Goal: Task Accomplishment & Management: Manage account settings

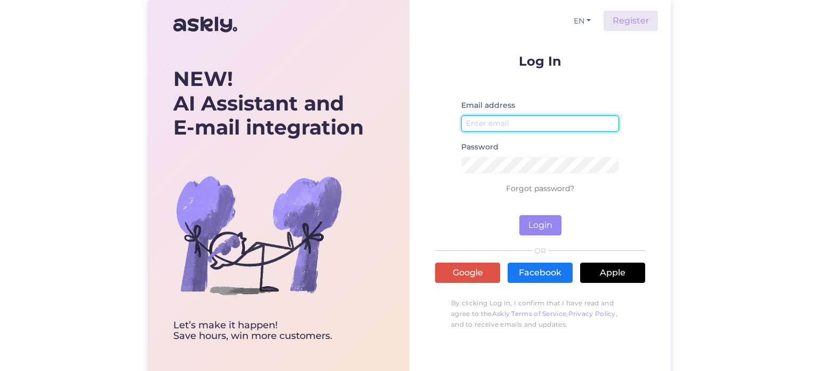
click at [512, 121] on input "email" at bounding box center [540, 123] width 158 height 17
paste input "[EMAIL_ADDRESS][DOMAIN_NAME]"
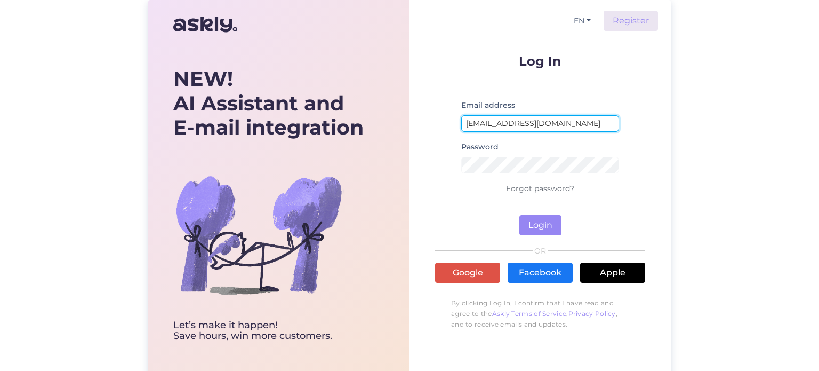
type input "[EMAIL_ADDRESS][DOMAIN_NAME]"
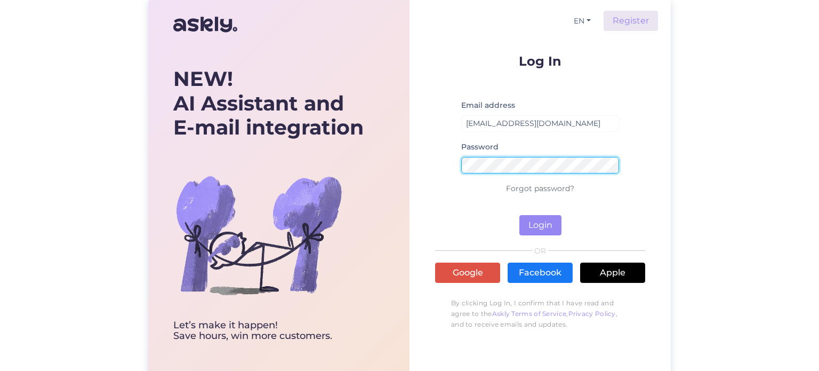
click at [519, 215] on button "Login" at bounding box center [540, 225] width 42 height 20
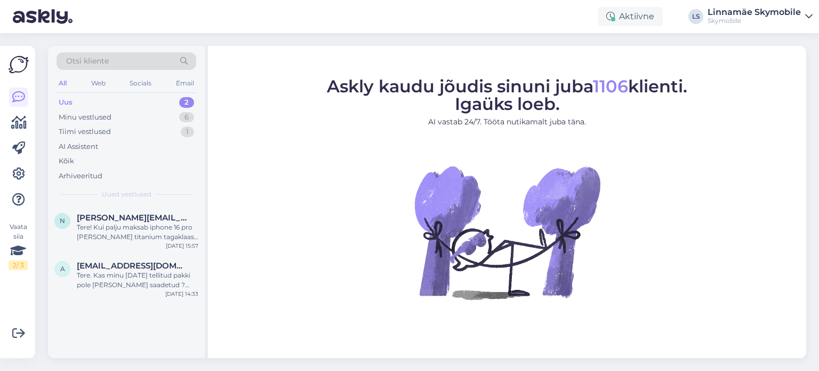
drag, startPoint x: 188, startPoint y: 268, endPoint x: 273, endPoint y: 298, distance: 90.4
click at [273, 298] on figure "Askly kaudu jõudis sinuni juba 1106 klienti. Igaüks loeb. AI vastab 24/7. Tööta…" at bounding box center [507, 203] width 579 height 250
click at [180, 279] on div "Tere. Kas minu [DATE] tellitud pakki pole [PERSON_NAME] saadetud ? Tellimus #28…" at bounding box center [138, 279] width 122 height 19
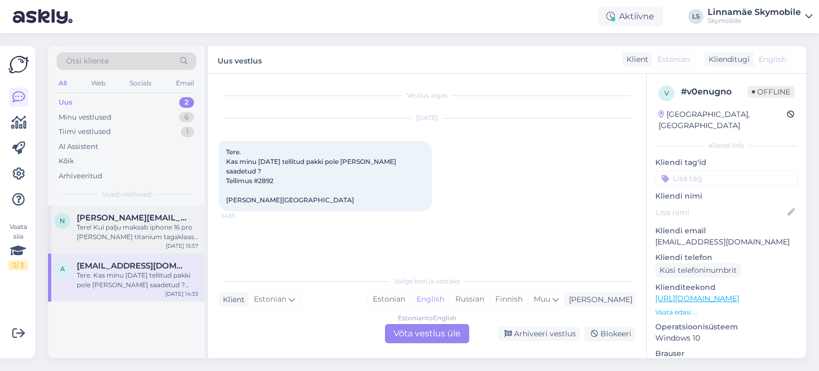
click at [113, 239] on div "Tere! Kui palju maksab iphone 16 pro [PERSON_NAME] titanium tagaklaasi vahetus?…" at bounding box center [138, 231] width 122 height 19
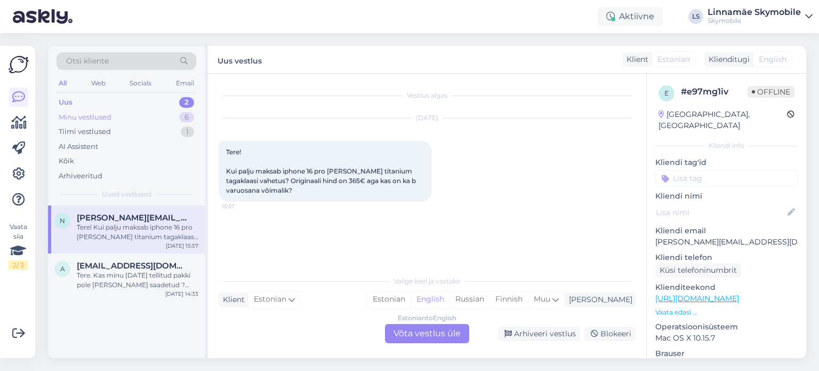
click at [111, 117] on div "Minu vestlused" at bounding box center [85, 117] width 53 height 11
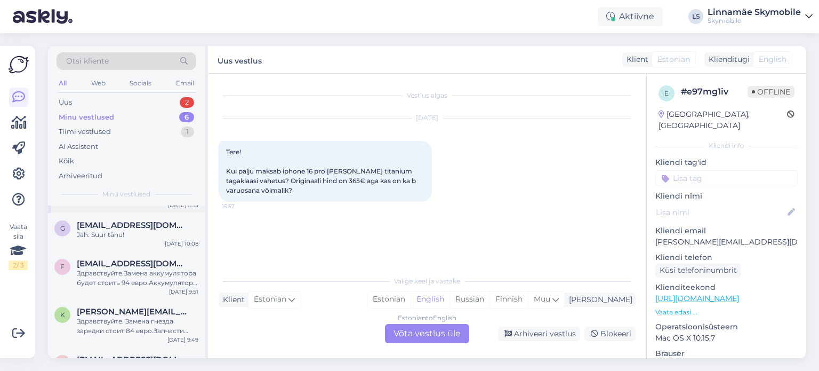
scroll to position [107, 0]
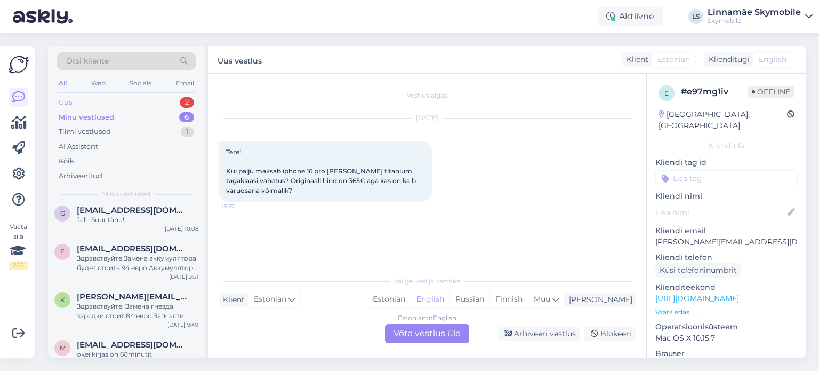
click at [70, 100] on div "Uus" at bounding box center [65, 102] width 13 height 11
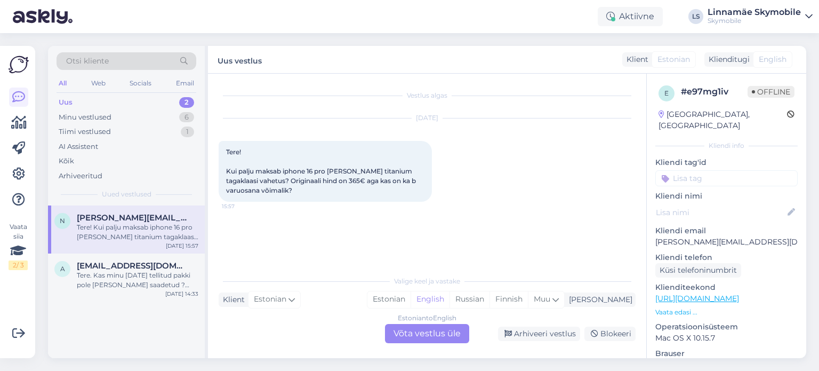
scroll to position [0, 0]
click at [805, 20] on icon at bounding box center [808, 16] width 7 height 9
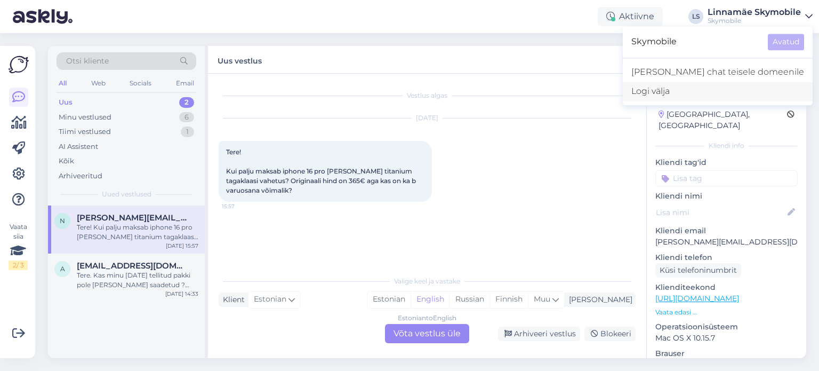
click at [698, 94] on div "Logi välja" at bounding box center [718, 91] width 190 height 19
